Goal: Contribute content: Contribute content

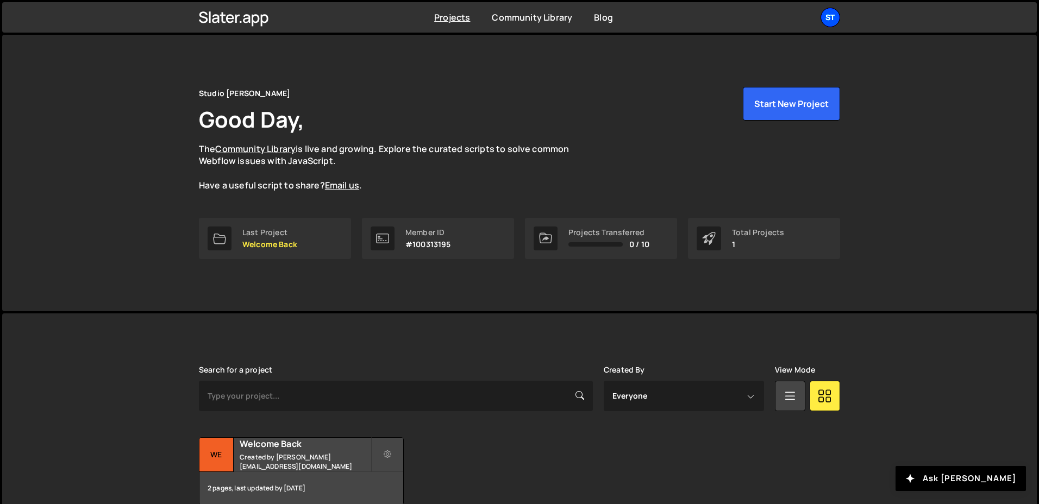
click at [837, 20] on div "St" at bounding box center [830, 18] width 20 height 20
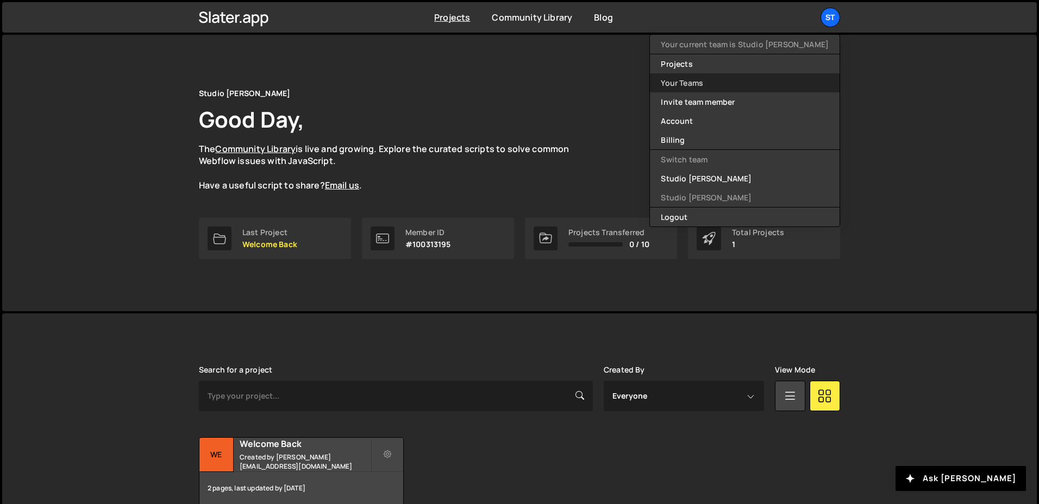
click at [755, 83] on link "Your Teams" at bounding box center [745, 82] width 190 height 19
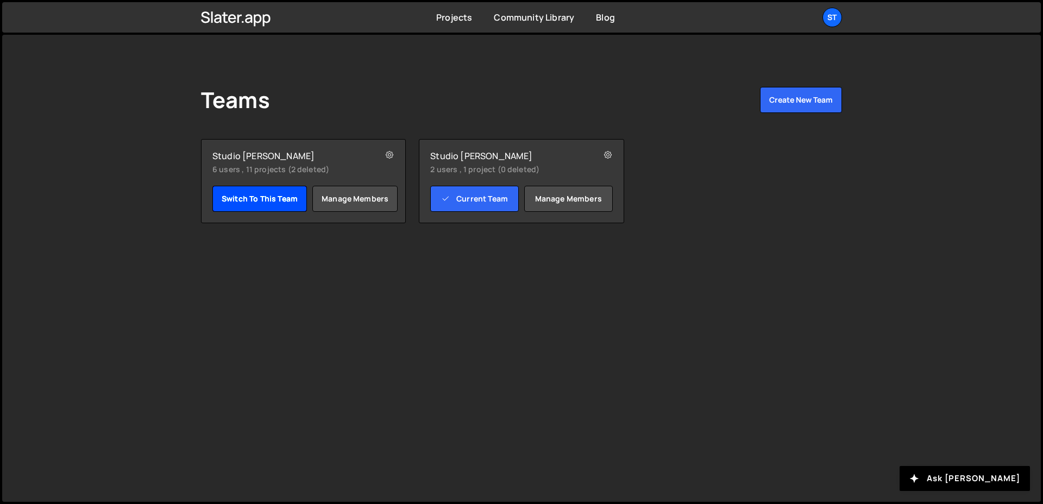
click at [273, 199] on link "Switch to this team" at bounding box center [259, 199] width 95 height 26
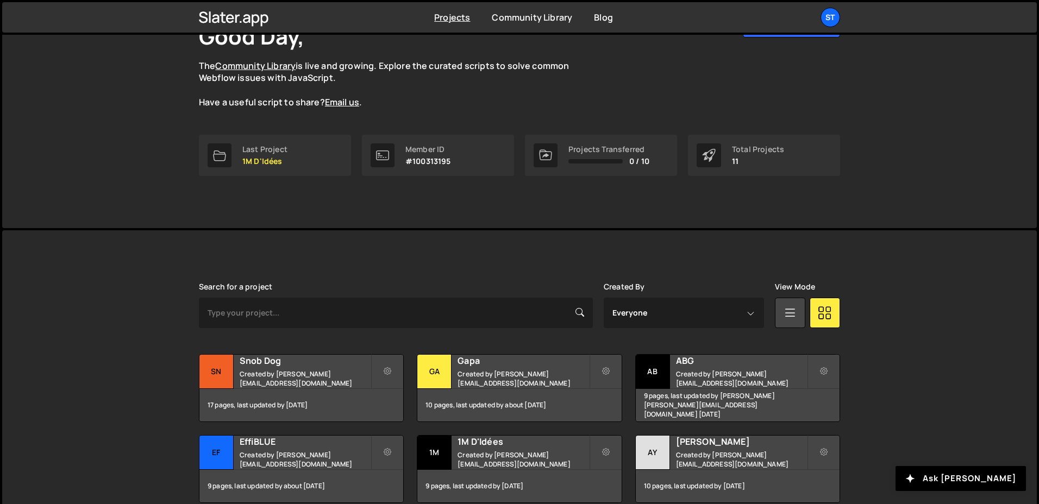
scroll to position [84, 0]
click at [493, 447] on h2 "1M D'Idées" at bounding box center [523, 441] width 131 height 12
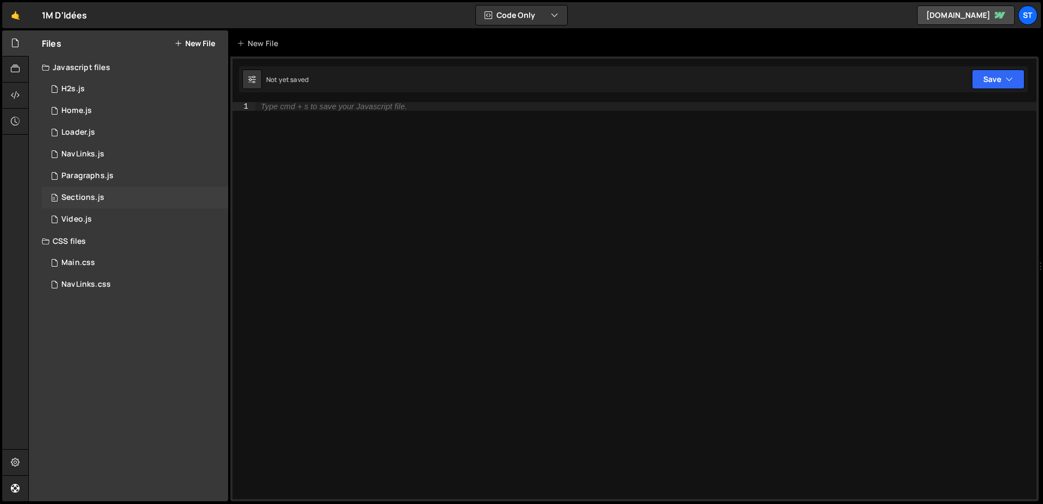
click at [140, 193] on div "0 Sections.js 0" at bounding box center [135, 198] width 186 height 22
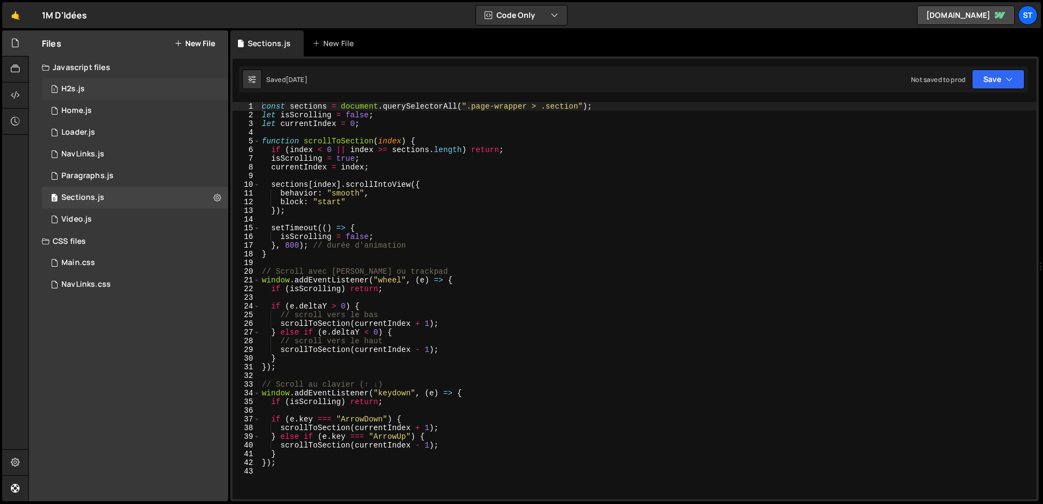
click at [111, 93] on div "1 H2s.js 0" at bounding box center [135, 89] width 186 height 22
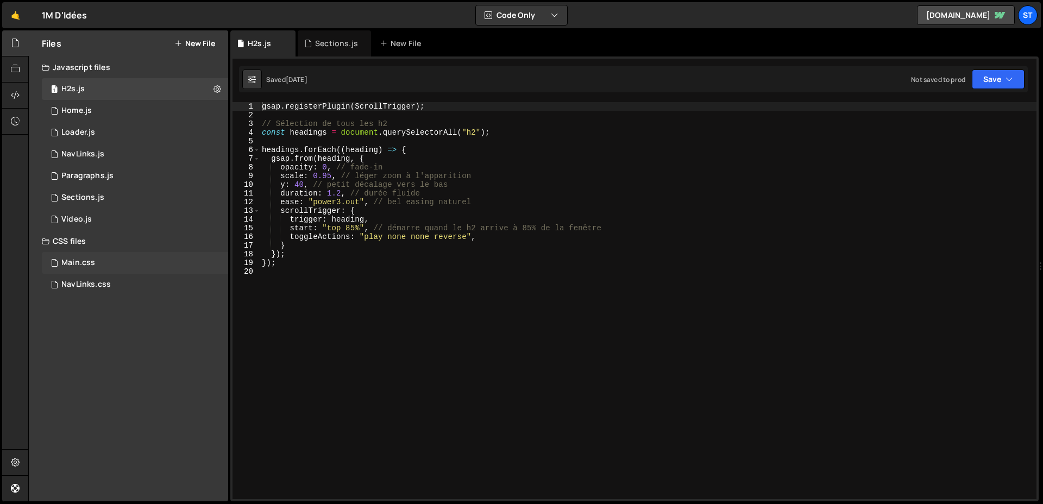
click at [91, 270] on div "Main.css 0" at bounding box center [135, 263] width 186 height 22
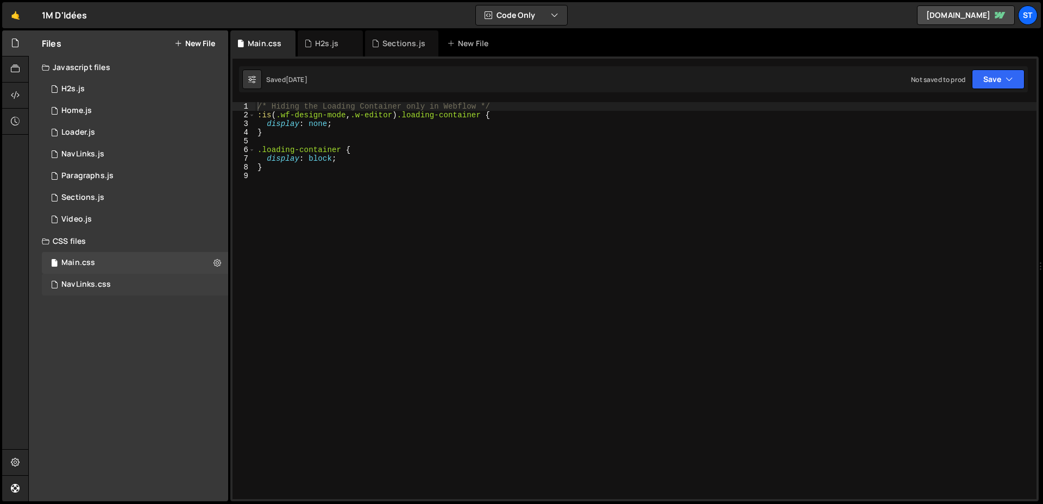
click at [91, 280] on div "NavLinks.css" at bounding box center [85, 285] width 49 height 10
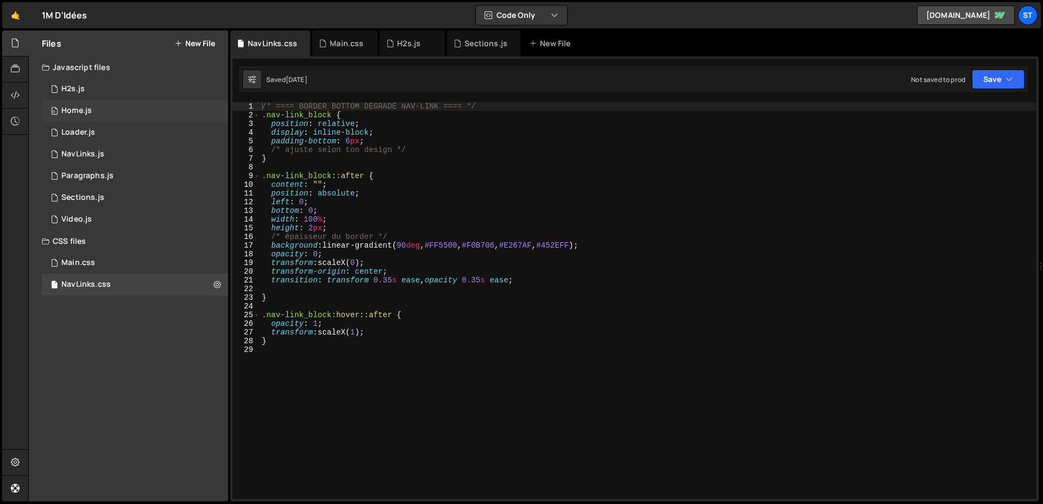
click at [72, 111] on div "Home.js" at bounding box center [76, 111] width 30 height 10
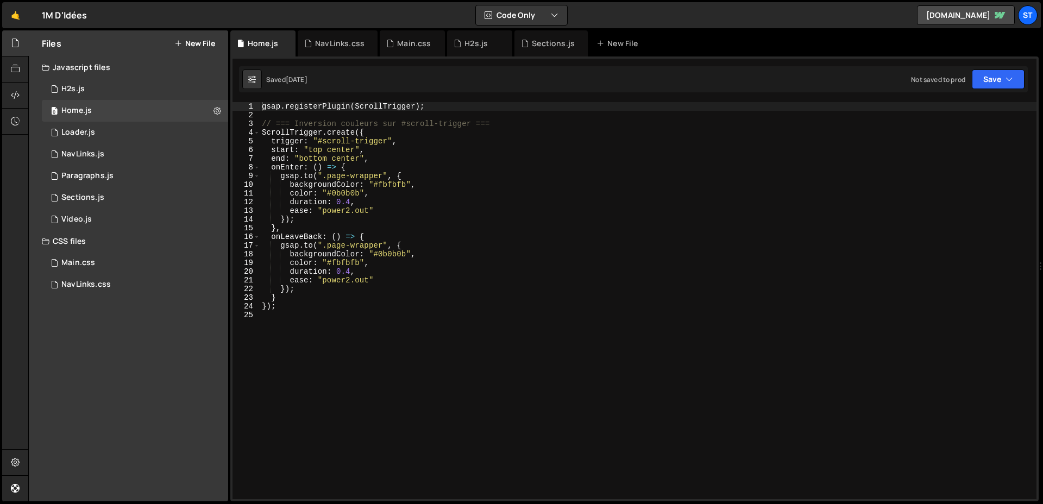
click at [210, 39] on button "New File" at bounding box center [194, 43] width 41 height 9
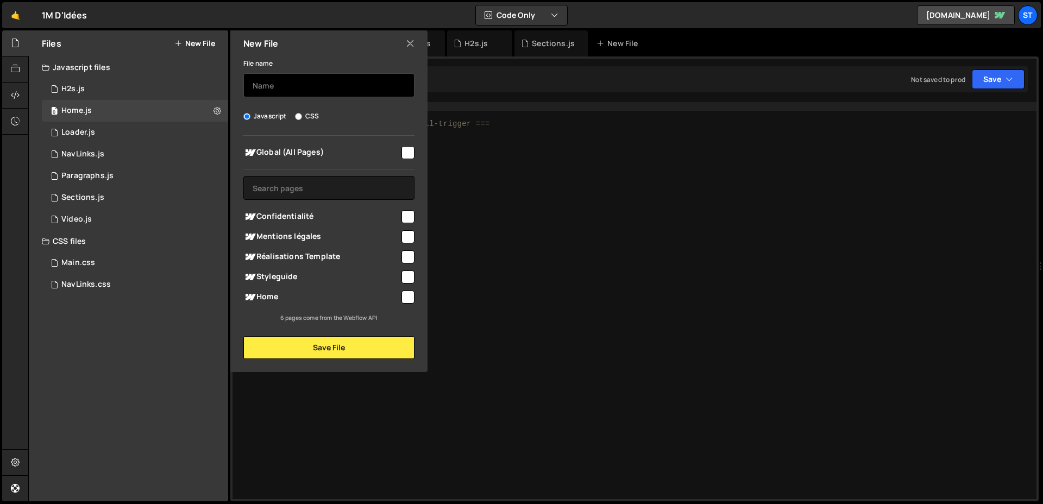
click at [282, 78] on input "text" at bounding box center [328, 85] width 171 height 24
type input "P"
type input "ScrollInvColors"
click at [404, 292] on input "checkbox" at bounding box center [408, 297] width 13 height 13
checkbox input "true"
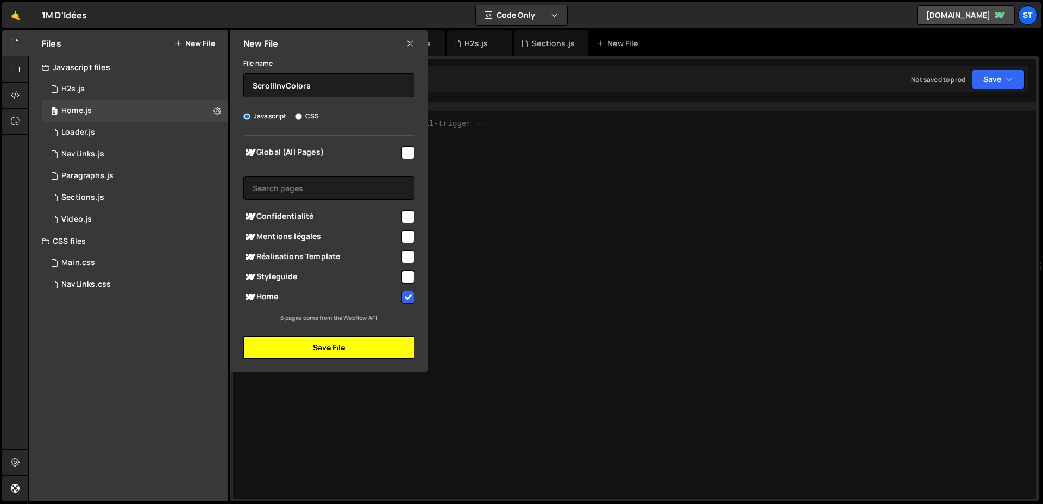
click at [374, 343] on button "Save File" at bounding box center [328, 347] width 171 height 23
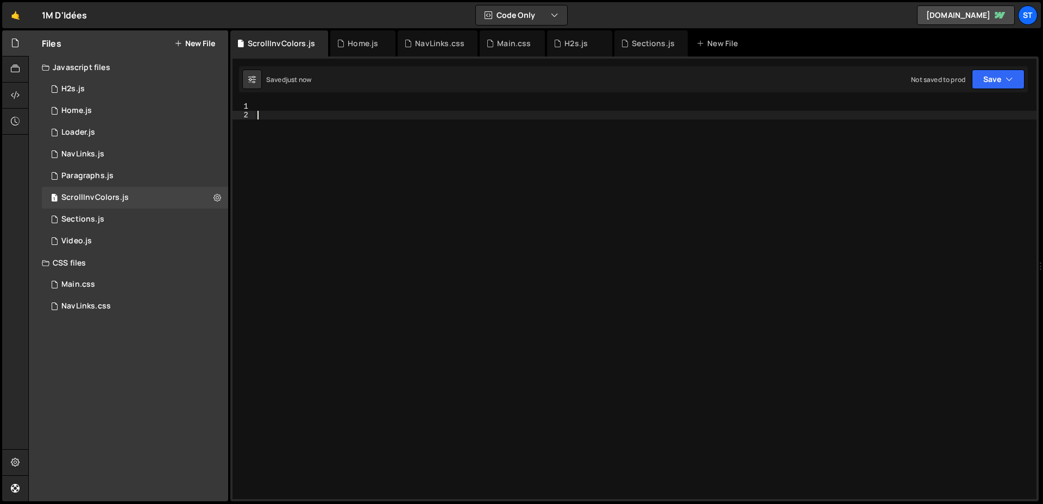
click at [468, 298] on div at bounding box center [645, 309] width 781 height 415
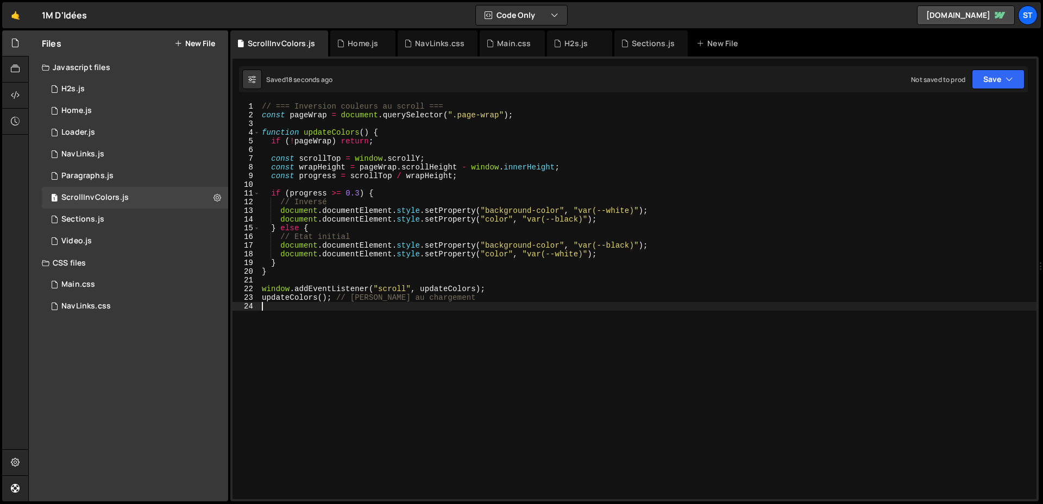
click at [311, 275] on div "// === Inversion couleurs au scroll === const pageWrap = document . querySelect…" at bounding box center [648, 309] width 777 height 415
click at [555, 271] on div "// === Inversion couleurs au scroll === const pageWrap = document . querySelect…" at bounding box center [648, 309] width 777 height 415
type textarea "updateColors(); // appel au chargement"
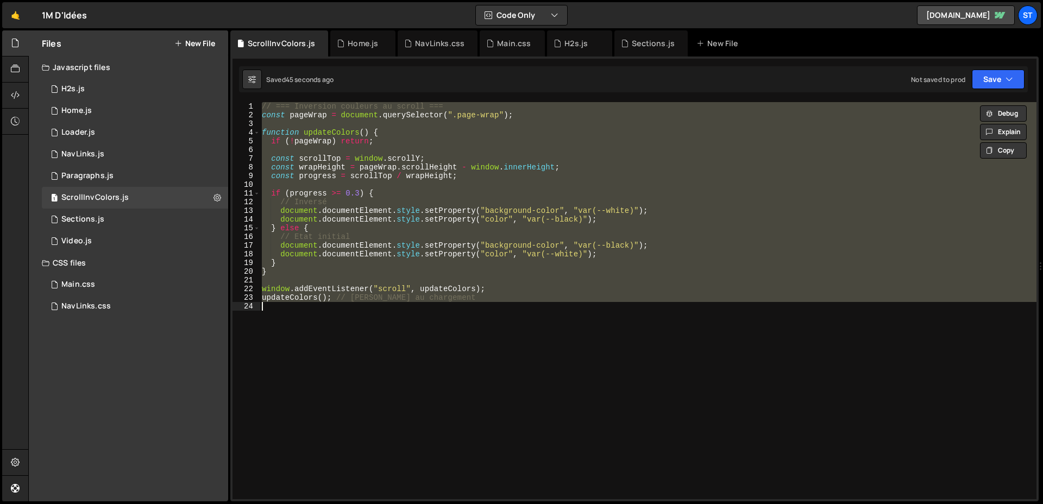
paste textarea
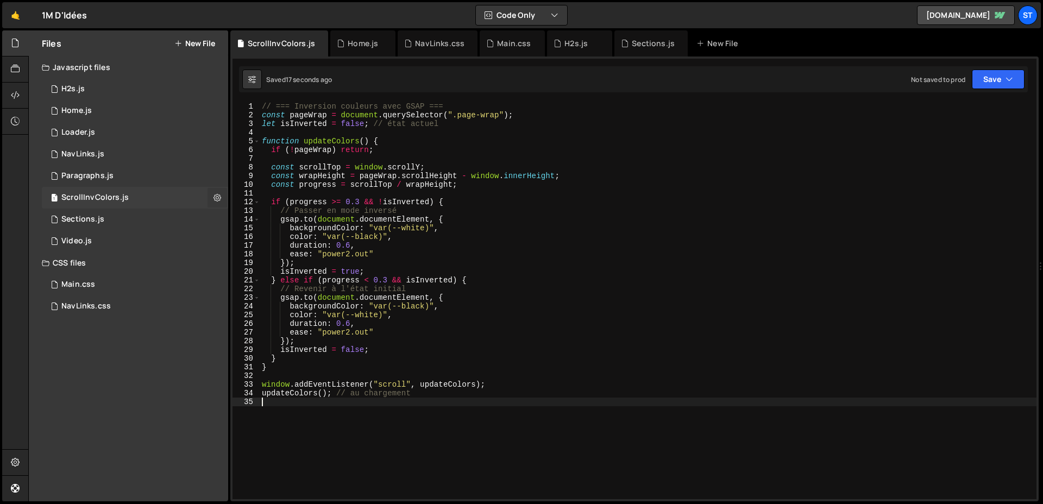
click at [221, 201] on icon at bounding box center [218, 197] width 8 height 10
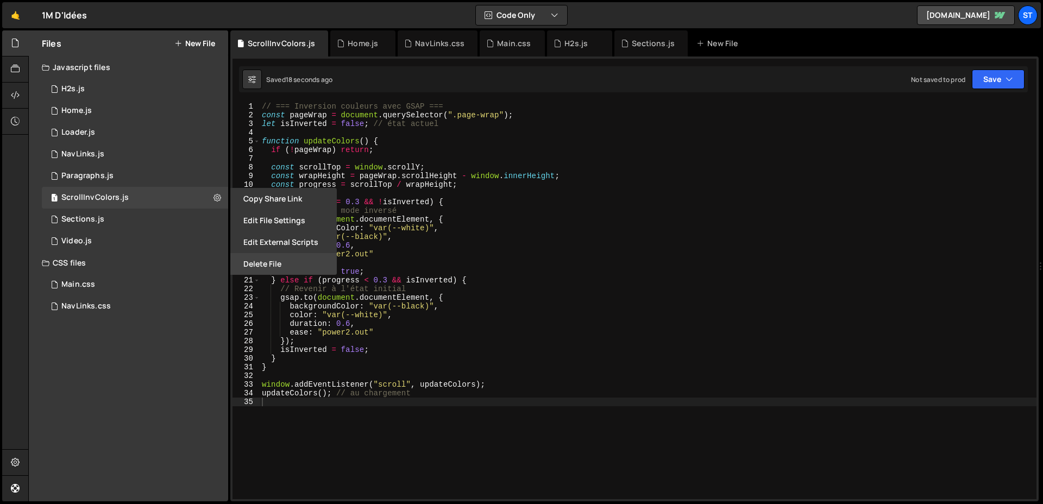
click at [263, 262] on button "Delete File" at bounding box center [283, 264] width 106 height 22
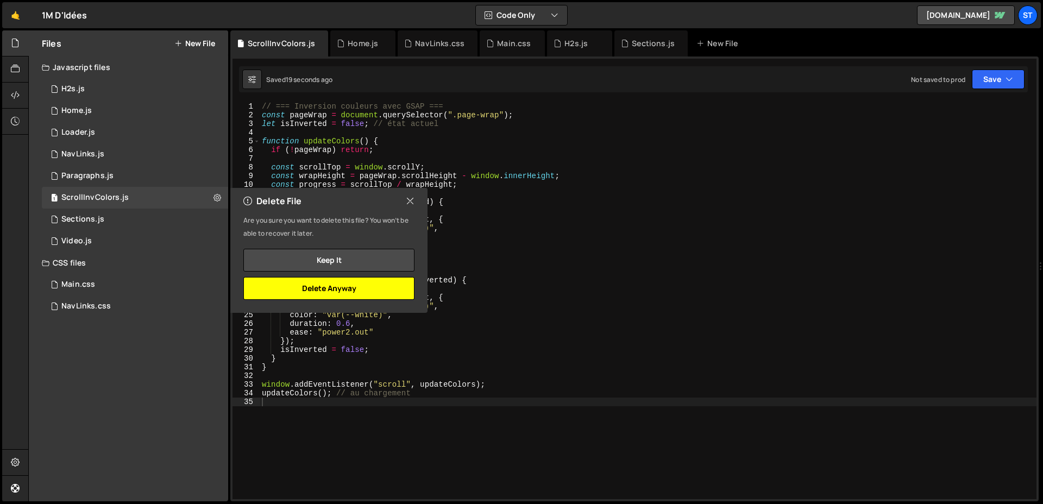
click at [354, 290] on button "Delete Anyway" at bounding box center [328, 288] width 171 height 23
